Goal: Task Accomplishment & Management: Use online tool/utility

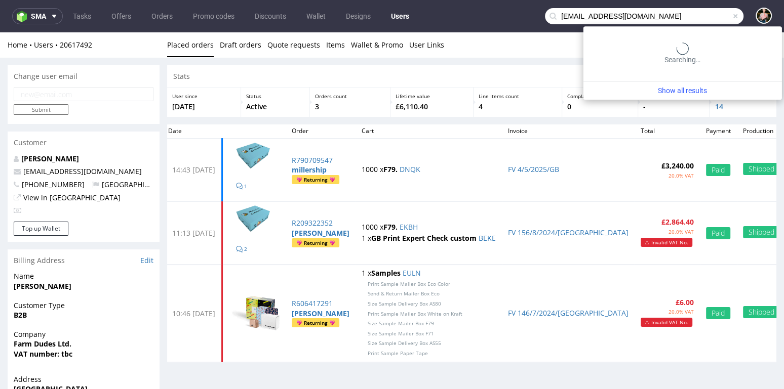
type input "[EMAIL_ADDRESS][DOMAIN_NAME]"
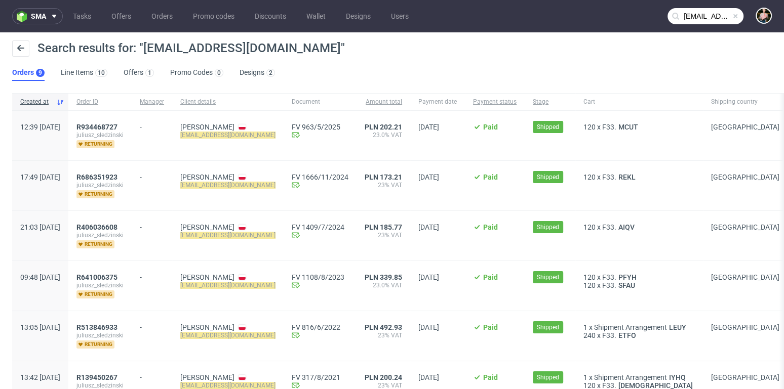
click at [132, 121] on div "R934468727 juliusz_sledzinski returning" at bounding box center [99, 136] width 63 height 50
click at [117, 127] on span "R934468727" at bounding box center [96, 127] width 41 height 8
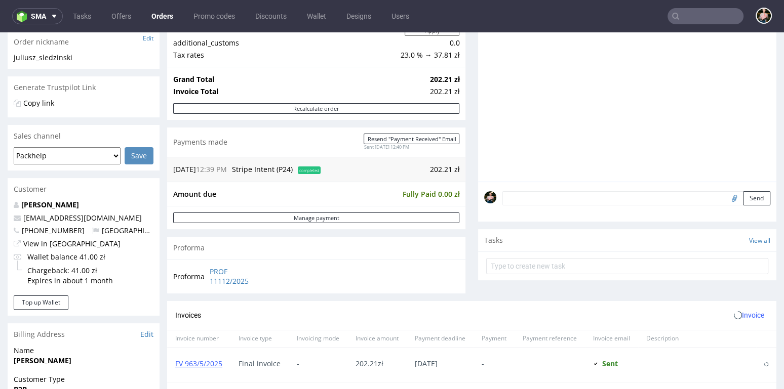
scroll to position [168, 0]
click at [40, 300] on button "Top up Wallet" at bounding box center [41, 301] width 55 height 14
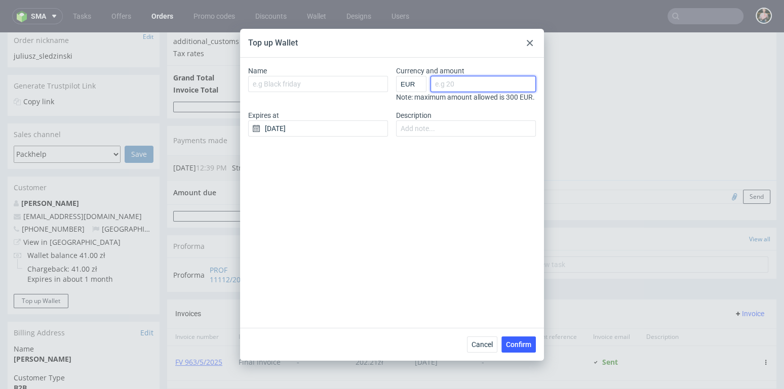
click at [474, 86] on input "Currency and amount" at bounding box center [482, 84] width 105 height 16
click at [409, 84] on select "EUR GBP PLN SEK RON" at bounding box center [411, 84] width 30 height 16
select select "PLN"
click at [454, 82] on input "Currency and amount" at bounding box center [482, 84] width 105 height 16
type input "100"
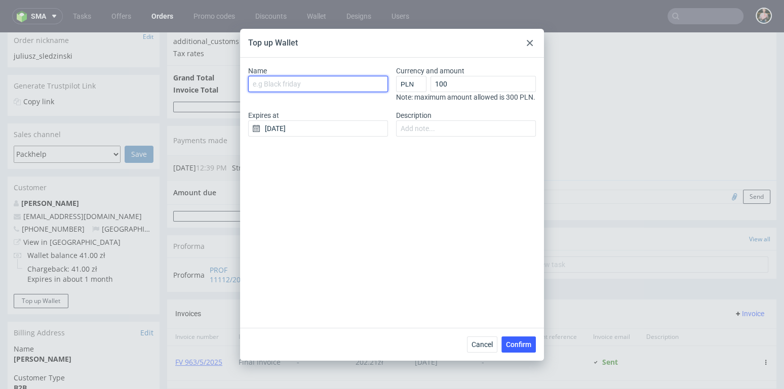
click at [308, 87] on input "Name" at bounding box center [318, 84] width 140 height 16
type input "R"
select select "EUR"
click at [285, 80] on input "R" at bounding box center [318, 84] width 140 height 16
type input "REVIEW100PL"
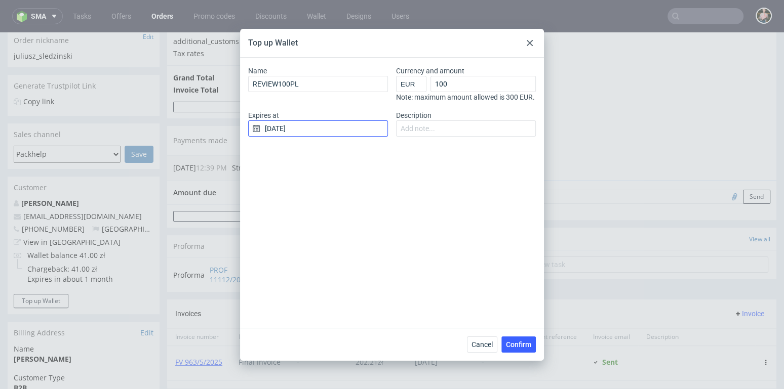
click at [298, 137] on input "14/08/2025" at bounding box center [318, 128] width 140 height 16
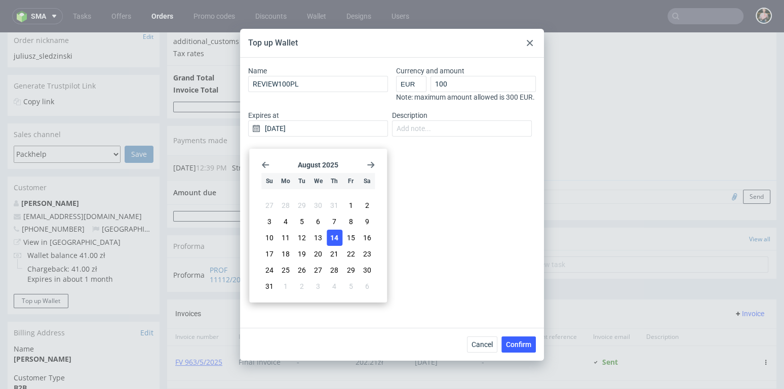
click at [373, 165] on use "Go forward 1 month" at bounding box center [370, 164] width 7 height 6
click at [268, 239] on span "14" at bounding box center [269, 241] width 8 height 10
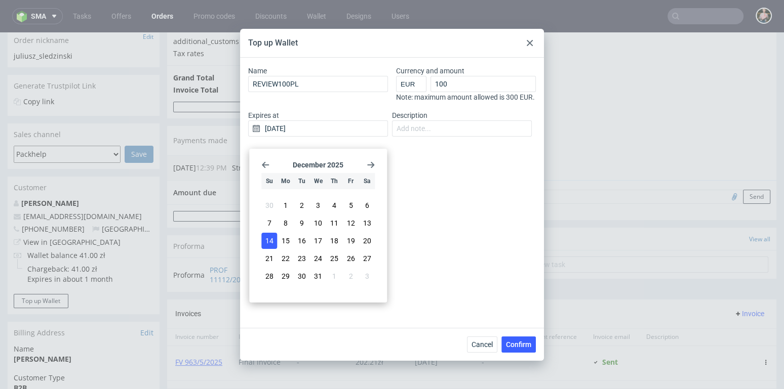
type input "14/12/2025"
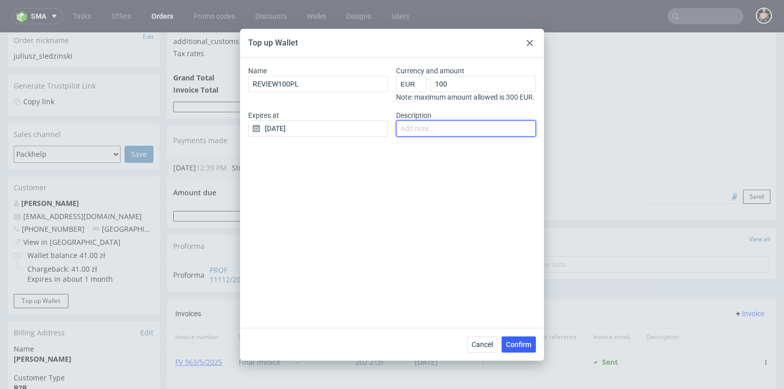
click at [425, 137] on input "Description" at bounding box center [466, 128] width 140 height 16
type input "top up for sledziowy@gmail.com google reviwiew"
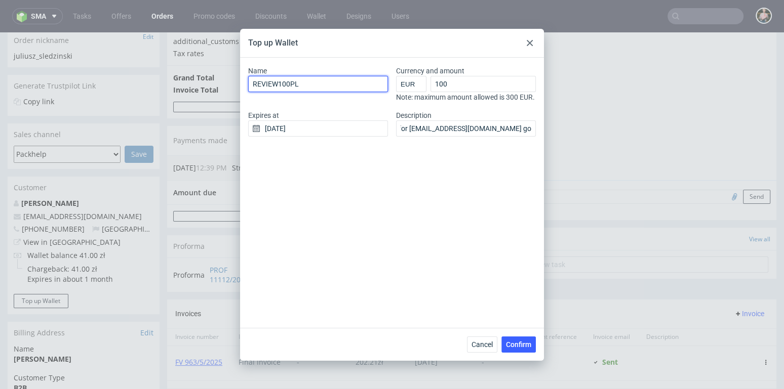
scroll to position [0, 0]
click at [253, 80] on input "REVIEW100PL" at bounding box center [318, 84] width 140 height 16
type input "GOOGLEREVIEW100PL"
click at [522, 343] on span "Confirm" at bounding box center [518, 344] width 25 height 7
